Goal: Task Accomplishment & Management: Use online tool/utility

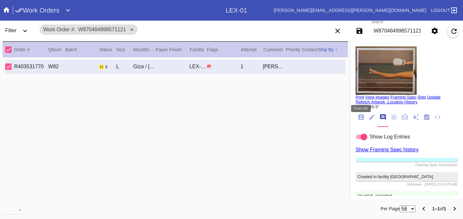
click at [362, 119] on icon "Order Info" at bounding box center [360, 116] width 7 height 7
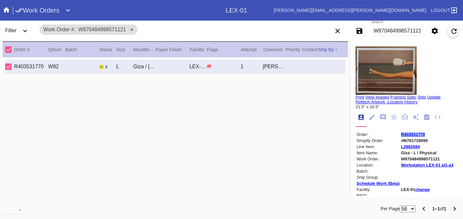
copy link "R403531770"
click at [414, 161] on td "W870484998571121" at bounding box center [427, 158] width 53 height 5
copy td "W870484998571121"
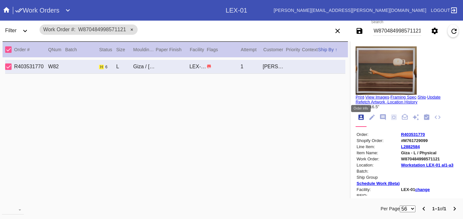
click at [361, 118] on icon "Order Info" at bounding box center [360, 116] width 5 height 5
click at [363, 117] on icon "Order Info" at bounding box center [360, 116] width 5 height 5
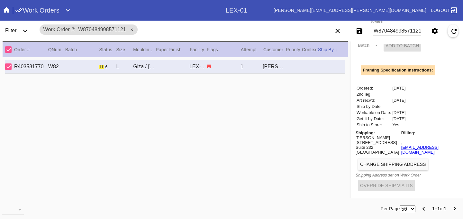
scroll to position [5, 0]
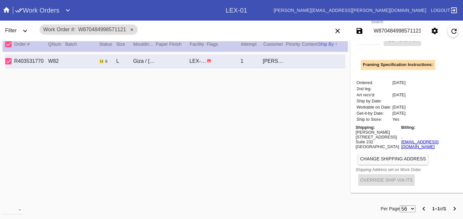
click at [372, 130] on div "Melanie Feigenbaum" at bounding box center [377, 132] width 43 height 5
copy div "Melanie Feigenbaum"
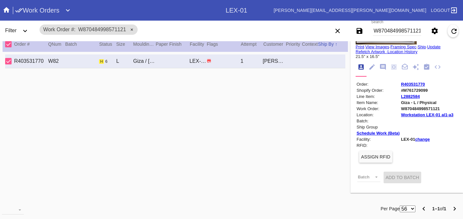
scroll to position [28, 0]
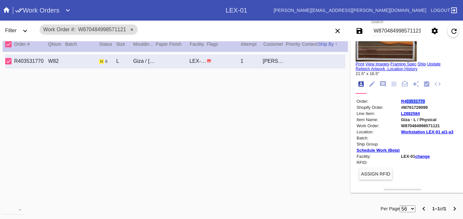
click at [407, 104] on table "Order: R403531770 Shopify Order: #M761729099 Line Item: L2882584 Item Name: Giz…" at bounding box center [405, 152] width 99 height 109
click at [402, 100] on link "R403531770" at bounding box center [413, 101] width 24 height 5
click at [389, 29] on input "W870484998571121" at bounding box center [397, 31] width 48 height 10
type input "W629556825313080"
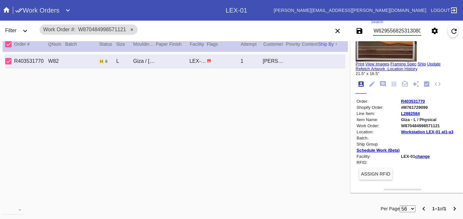
scroll to position [0, 1]
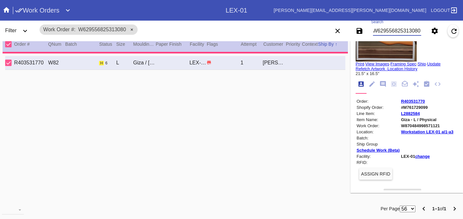
type input "0.0"
type input "21.375"
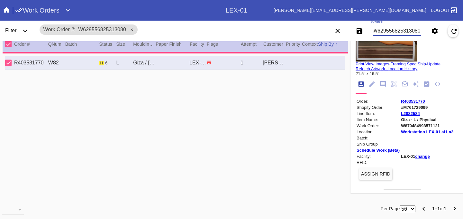
type input "26.375"
type textarea "Creases, dark smudges throughout, deckled edges. Blue paint dots in the art. Be…"
type input "7/29/2025"
type input "7/30/2025"
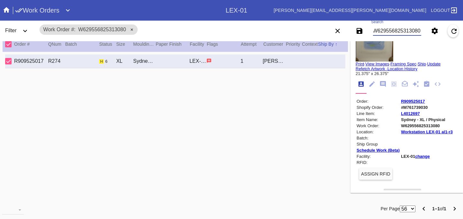
type input "W629556825313080"
click at [358, 84] on icon "Order Info" at bounding box center [360, 83] width 5 height 5
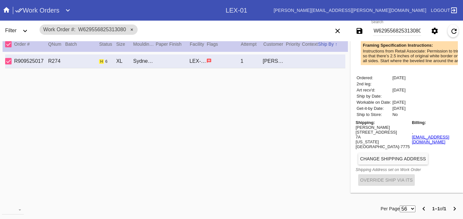
scroll to position [211, 0]
click at [367, 130] on div "Maria Lechich" at bounding box center [383, 127] width 54 height 5
copy div "Maria Lechich"
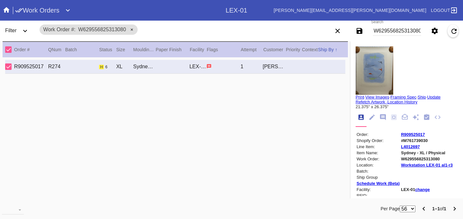
scroll to position [5, 0]
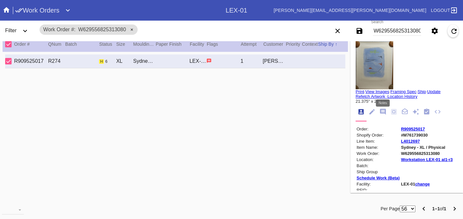
click at [384, 114] on icon "Notes" at bounding box center [383, 112] width 6 height 6
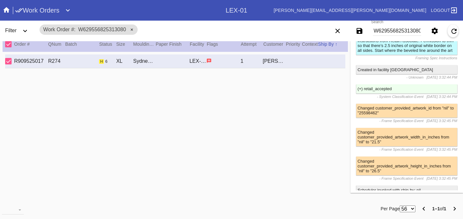
scroll to position [117, 0]
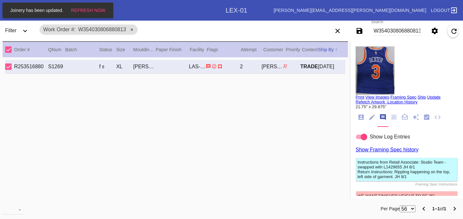
scroll to position [40, 0]
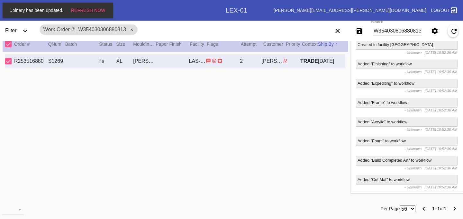
click at [402, 32] on input "W354030806880813" at bounding box center [397, 31] width 48 height 10
paste input "995498833647945"
type input "W995498833647945"
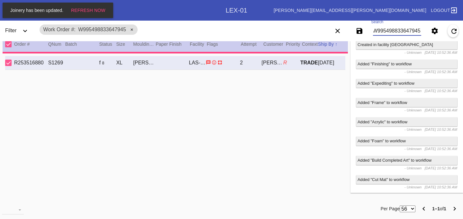
type input "3.0"
type input "9.5"
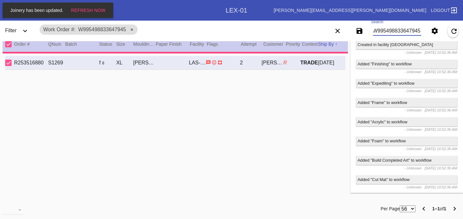
type input "14.875"
type textarea "Texture, specks, dents, waves, deckled edges, creases, bent corners, scratches,…"
type input "[DATE]"
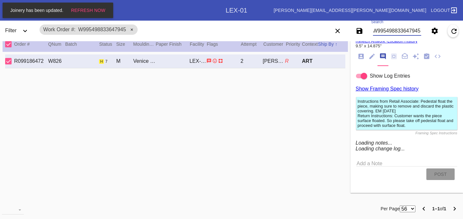
scroll to position [154, 0]
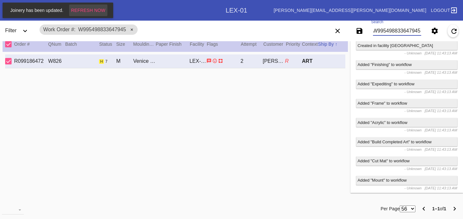
type input "W995498833647945"
click at [87, 10] on span "Refresh Now" at bounding box center [88, 10] width 34 height 5
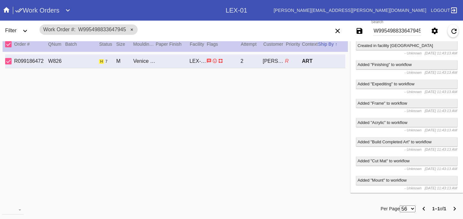
scroll to position [52, 0]
